Goal: Task Accomplishment & Management: Use online tool/utility

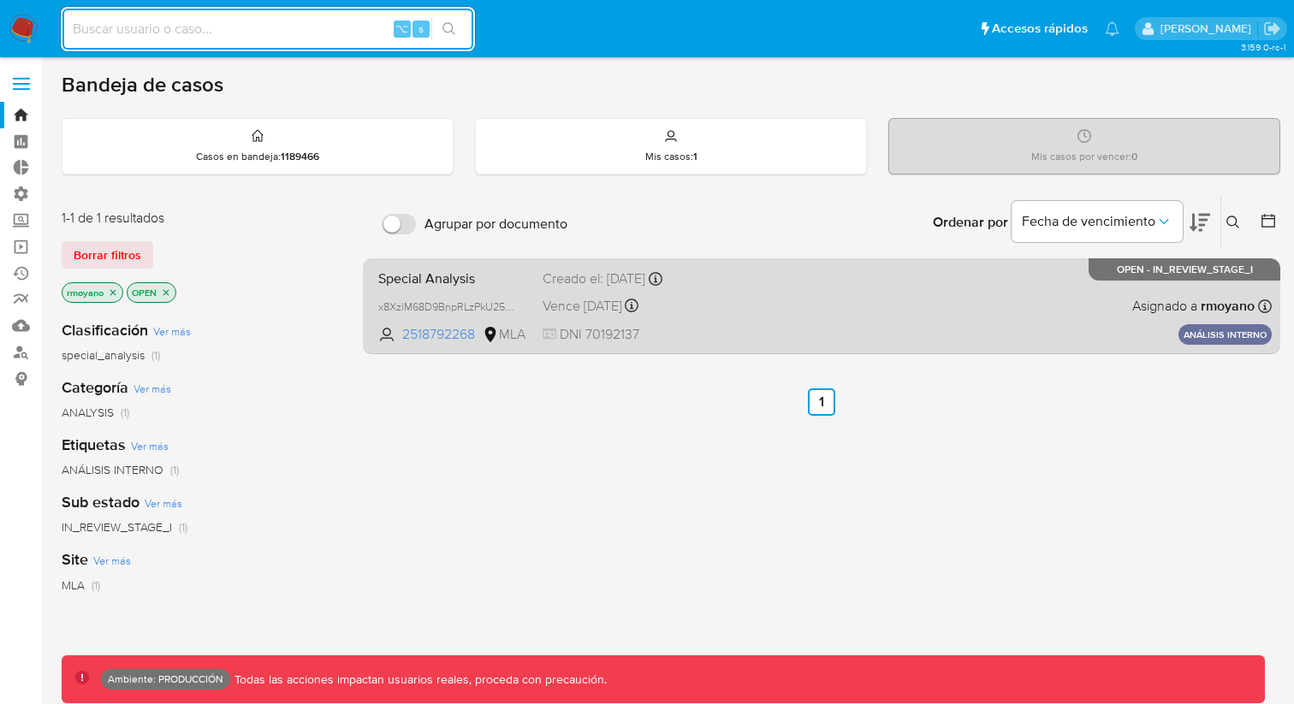
click at [486, 293] on div "Special Analysis x8XzlM68D9BnpRLzPkU25jSH 2518792268 MLA Creado el: [DATE] Crea…" at bounding box center [821, 306] width 900 height 86
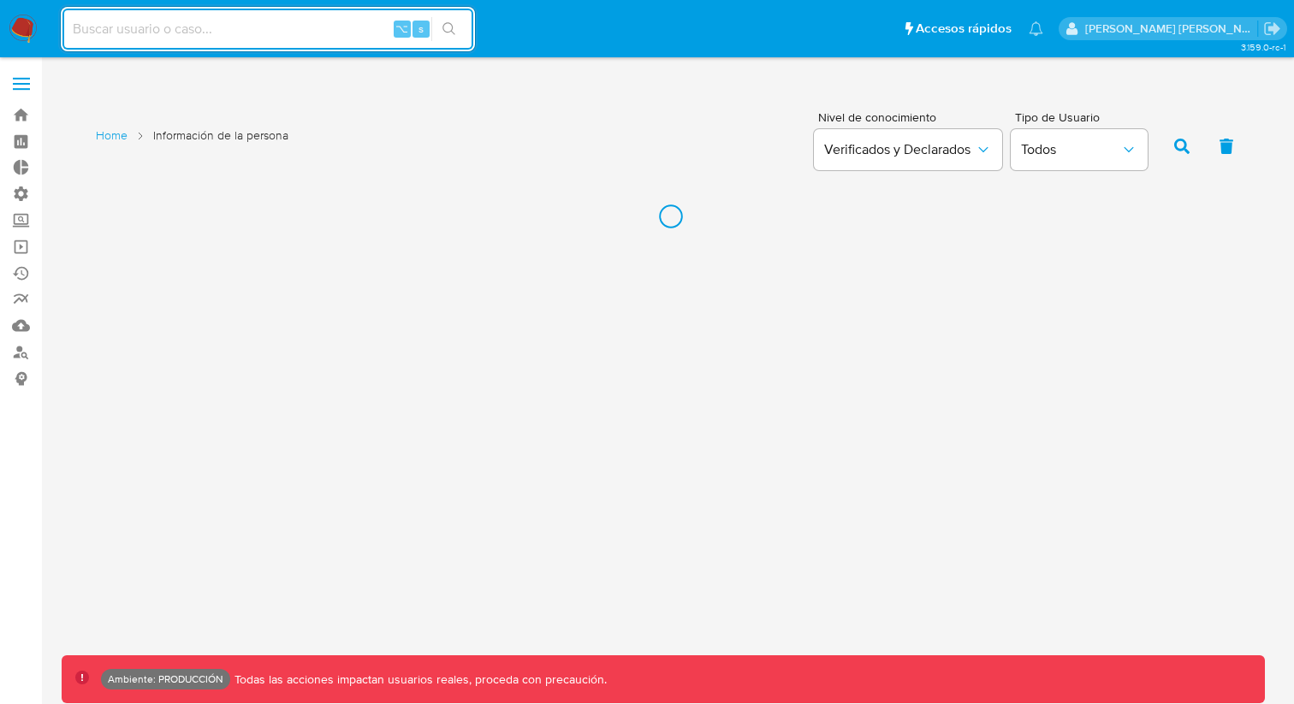
click at [516, 267] on div "3.159.0-rc-1 Home Información de la persona Nivel de conocimiento Verificados y…" at bounding box center [671, 380] width 1218 height 625
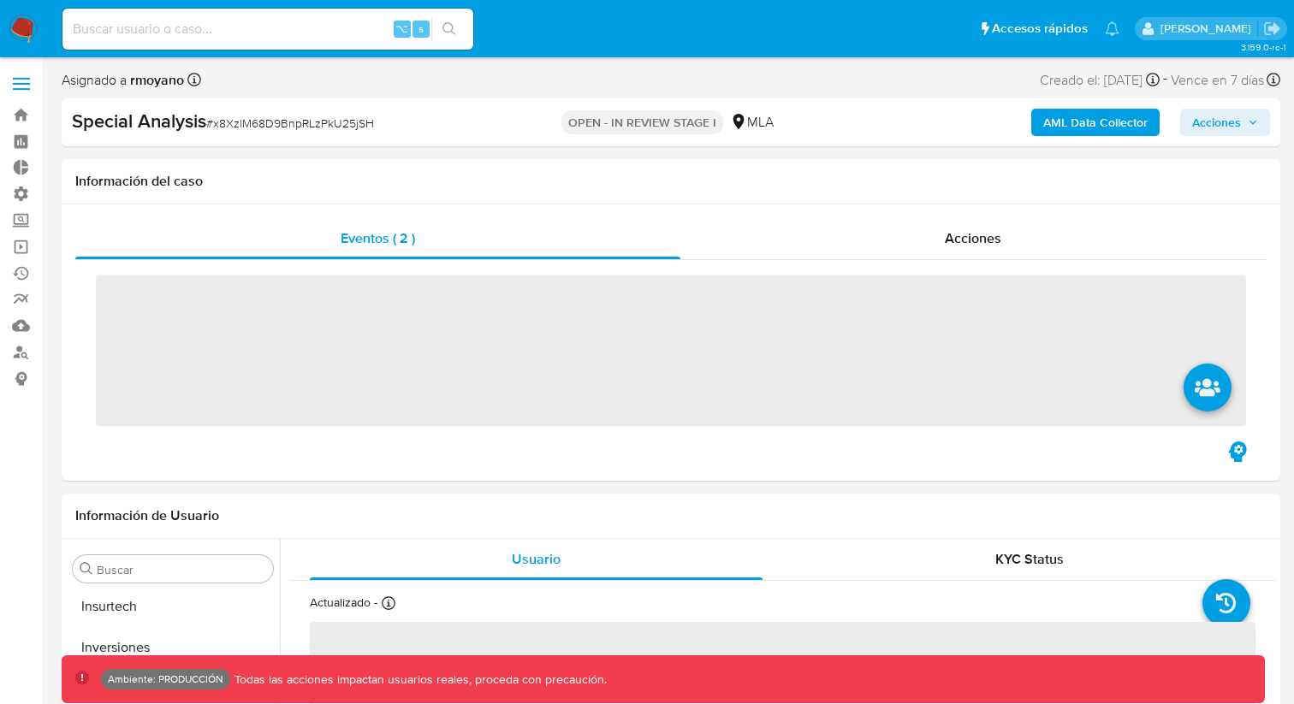
scroll to position [805, 0]
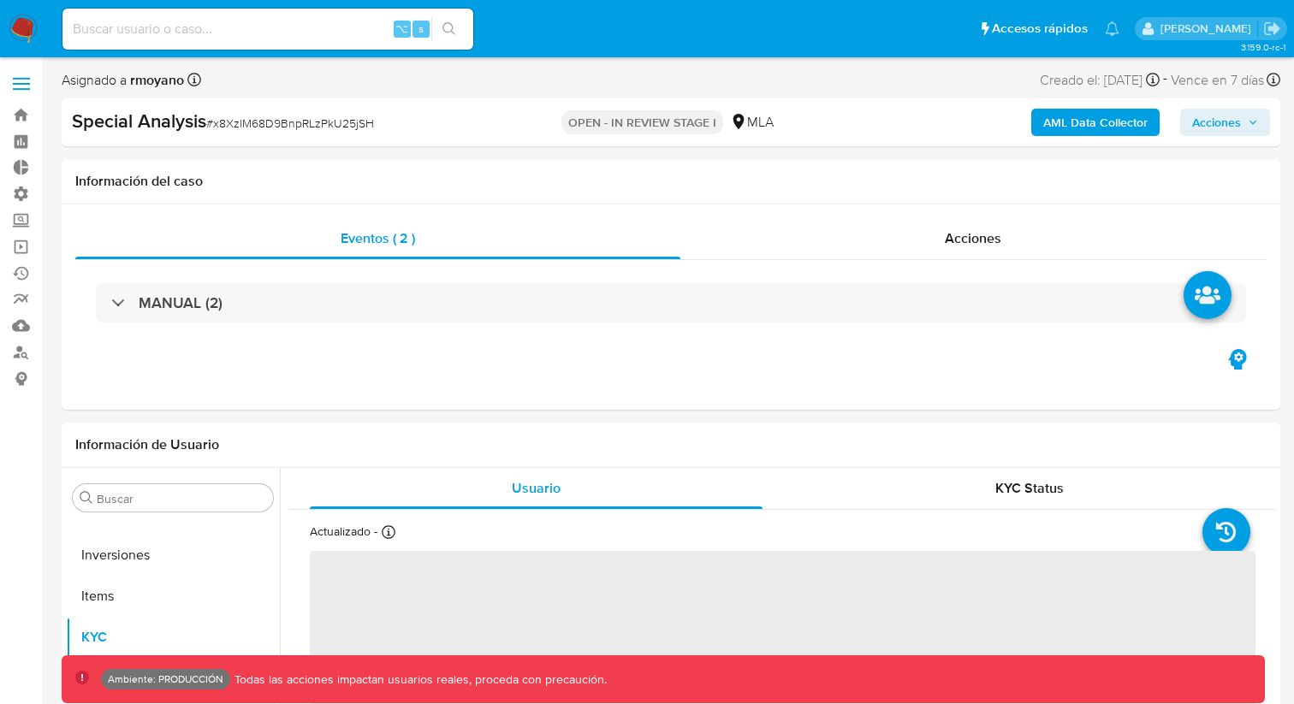
select select "10"
